Goal: Transaction & Acquisition: Purchase product/service

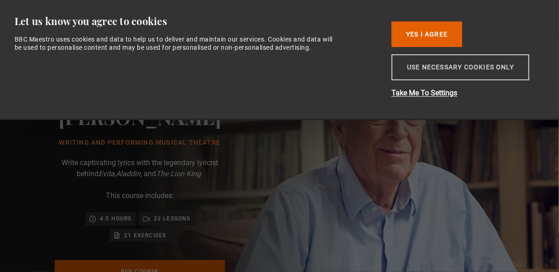
click at [421, 69] on button "Use necessary cookies only" at bounding box center [461, 67] width 138 height 26
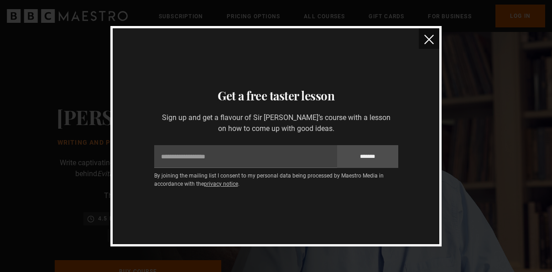
scroll to position [0, 108]
click at [428, 40] on img "close" at bounding box center [430, 40] width 10 height 10
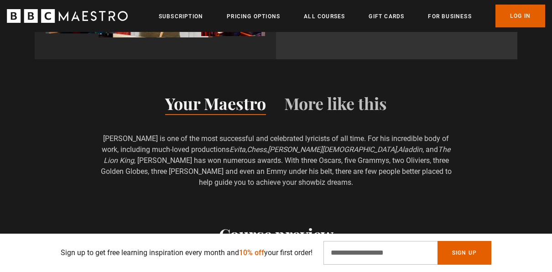
scroll to position [0, 431]
drag, startPoint x: 215, startPoint y: 142, endPoint x: 231, endPoint y: 142, distance: 16.0
click at [231, 142] on p "Sir Tim Rice is one of the most successful and celebrated lyricists of all time…" at bounding box center [277, 160] width 354 height 55
drag, startPoint x: 231, startPoint y: 142, endPoint x: 192, endPoint y: 137, distance: 39.0
click at [192, 137] on p "Sir Tim Rice is one of the most successful and celebrated lyricists of all time…" at bounding box center [277, 160] width 354 height 55
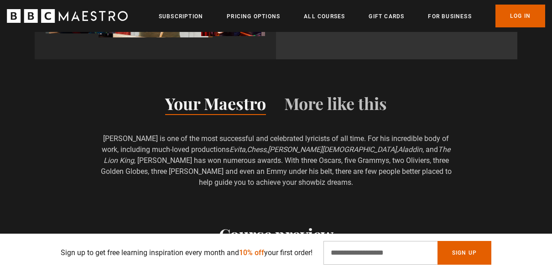
click at [230, 145] on icon "Evita" at bounding box center [238, 149] width 16 height 9
click at [252, 145] on icon "Chess" at bounding box center [257, 149] width 20 height 9
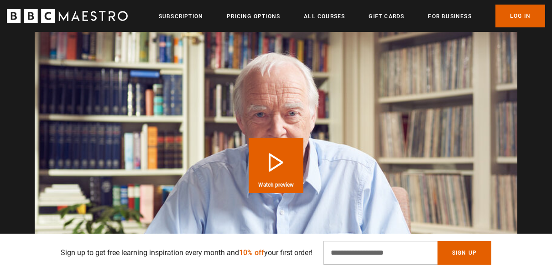
scroll to position [0, 754]
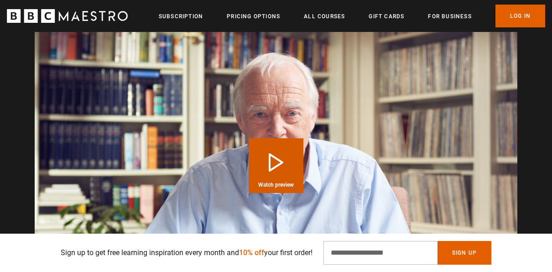
click at [273, 148] on button "Play Course overview for Writing and Performing Musical Theatre with Sir Tim Ri…" at bounding box center [276, 165] width 55 height 55
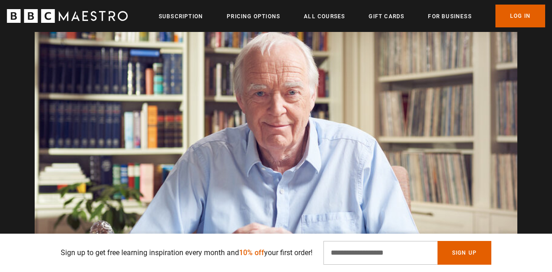
click at [271, 149] on video "Video Player" at bounding box center [276, 145] width 483 height 272
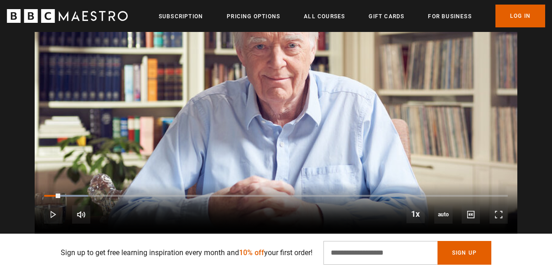
scroll to position [1025, 0]
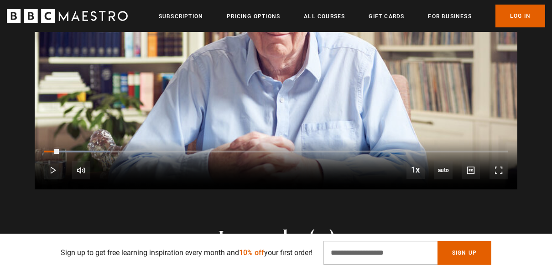
drag, startPoint x: 57, startPoint y: 141, endPoint x: 35, endPoint y: 144, distance: 22.2
click at [35, 144] on div "10s Skip Back 10 seconds Play 10s Skip Forward 10 seconds Loaded : 14.15% 0:01 …" at bounding box center [276, 164] width 483 height 51
click at [502, 162] on span "Video Player" at bounding box center [499, 170] width 18 height 18
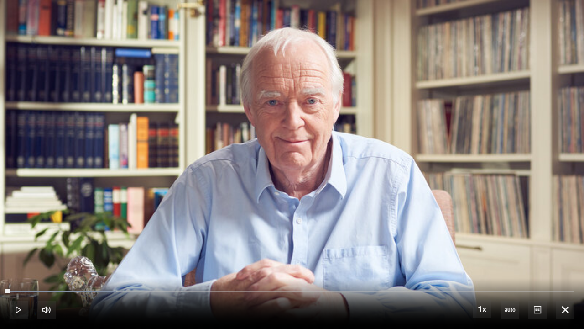
scroll to position [0, 947]
click at [21, 272] on span "Video Player" at bounding box center [19, 309] width 18 height 18
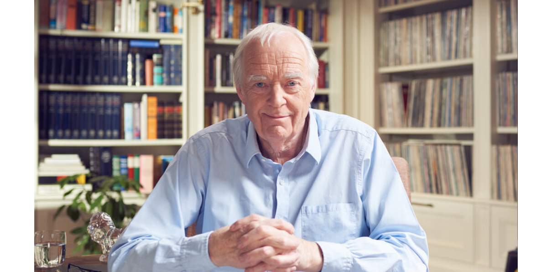
scroll to position [0, 2012]
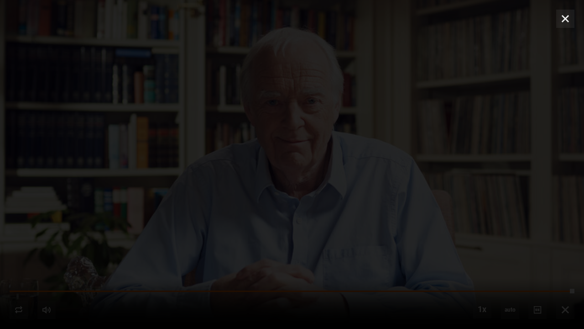
click at [559, 272] on div "Ready to get started? Buy Course Gift course Restart" at bounding box center [292, 164] width 584 height 329
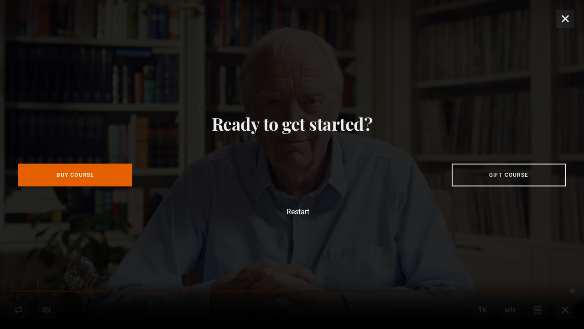
click at [559, 18] on div "Ready to get started? Buy Course Gift course Restart" at bounding box center [292, 164] width 584 height 329
click at [559, 16] on div "Ready to get started? Buy Course Gift course Restart" at bounding box center [292, 164] width 584 height 329
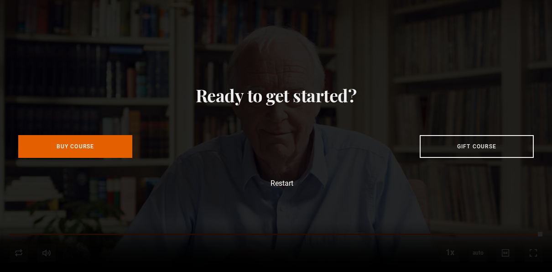
scroll to position [0, 0]
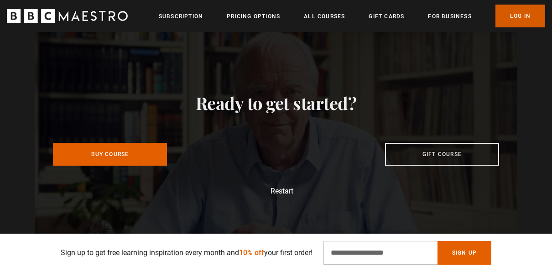
click at [514, 14] on link "Log In" at bounding box center [521, 16] width 50 height 23
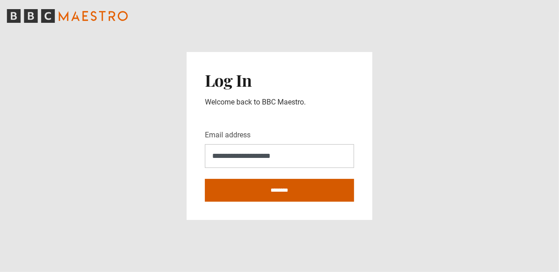
type input "**********"
click at [259, 188] on input "********" at bounding box center [279, 190] width 149 height 23
type input "**********"
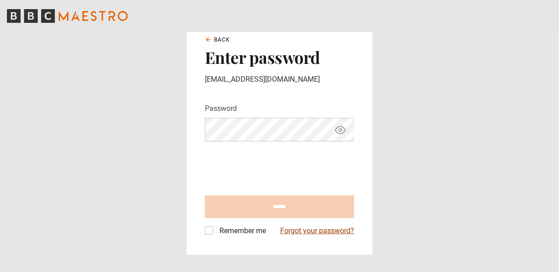
click at [294, 230] on link "Forgot your password?" at bounding box center [317, 231] width 74 height 11
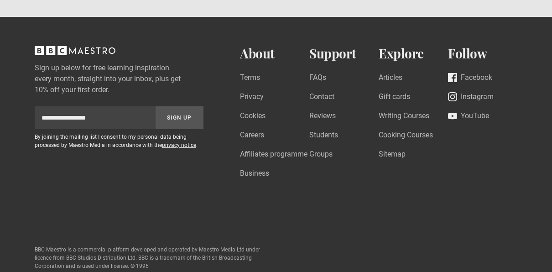
scroll to position [205, 0]
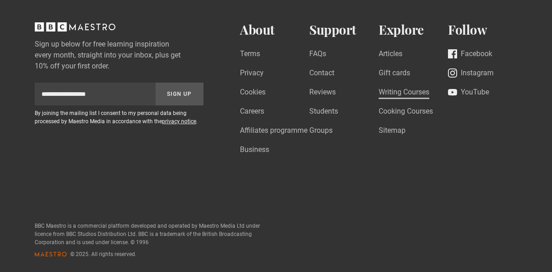
click at [407, 90] on link "Writing Courses" at bounding box center [404, 93] width 51 height 12
